Goal: Navigation & Orientation: Understand site structure

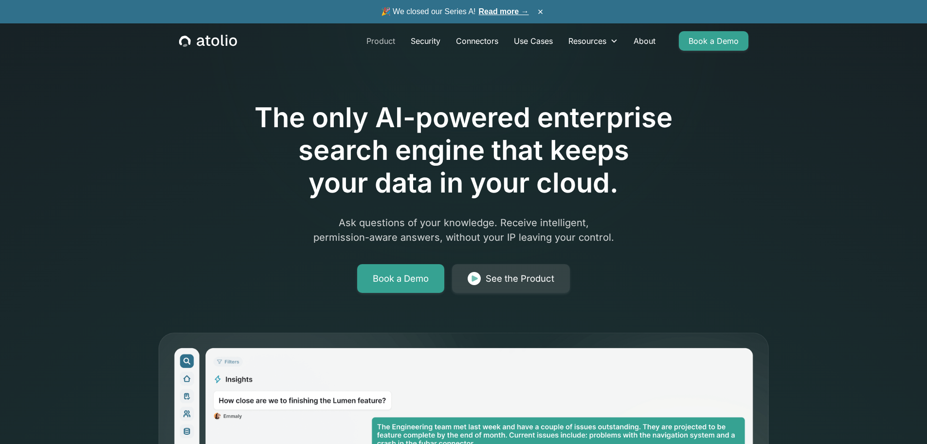
click at [385, 41] on link "Product" at bounding box center [381, 40] width 44 height 19
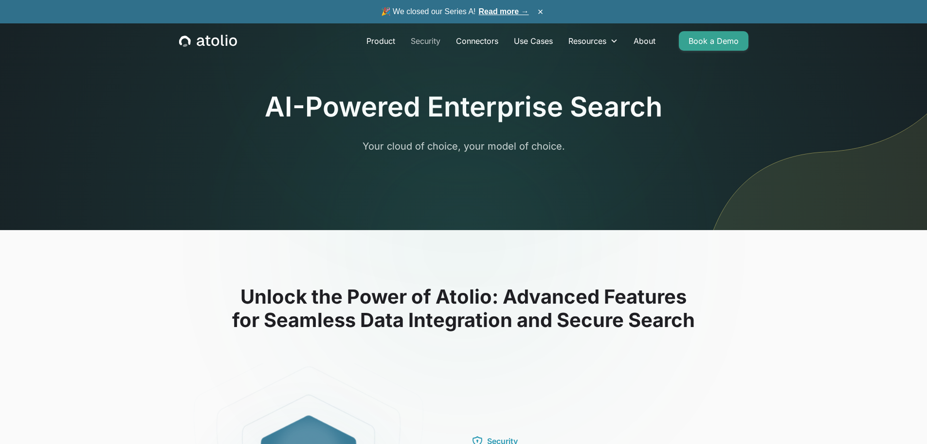
click at [435, 42] on link "Security" at bounding box center [425, 40] width 45 height 19
